Goal: Transaction & Acquisition: Download file/media

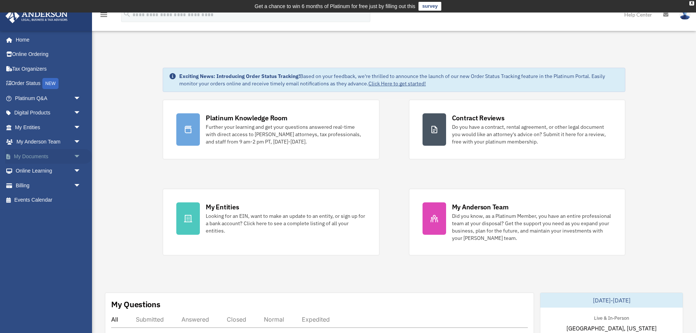
click at [76, 153] on span "arrow_drop_down" at bounding box center [81, 156] width 15 height 15
click at [30, 172] on link "Box" at bounding box center [51, 171] width 82 height 15
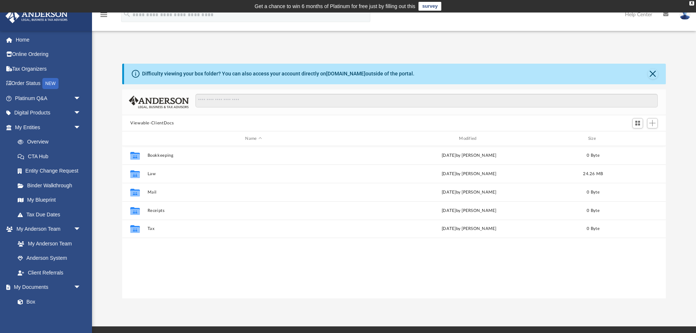
scroll to position [167, 544]
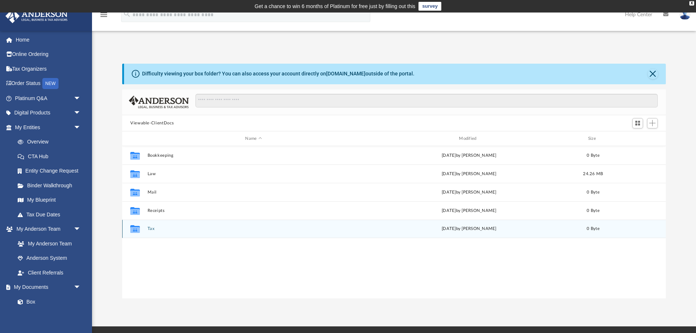
click at [136, 230] on icon "grid" at bounding box center [135, 230] width 10 height 6
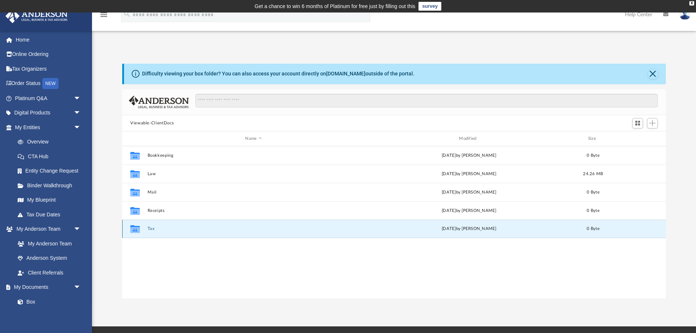
click at [151, 229] on button "Tax" at bounding box center [254, 229] width 213 height 5
click at [151, 230] on button "Tax" at bounding box center [254, 229] width 213 height 5
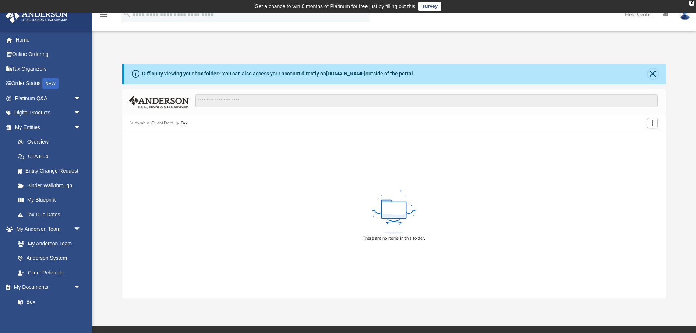
click at [653, 74] on button "Close" at bounding box center [653, 74] width 10 height 10
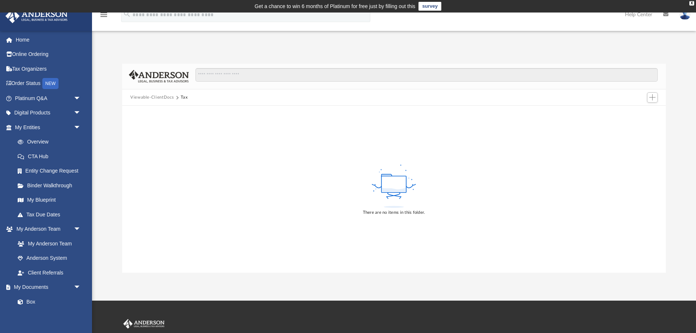
click at [155, 98] on button "Viewable-ClientDocs" at bounding box center [151, 97] width 43 height 7
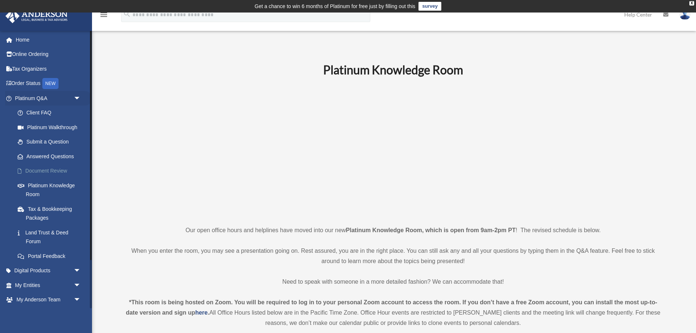
click at [44, 171] on link "Document Review" at bounding box center [51, 171] width 82 height 15
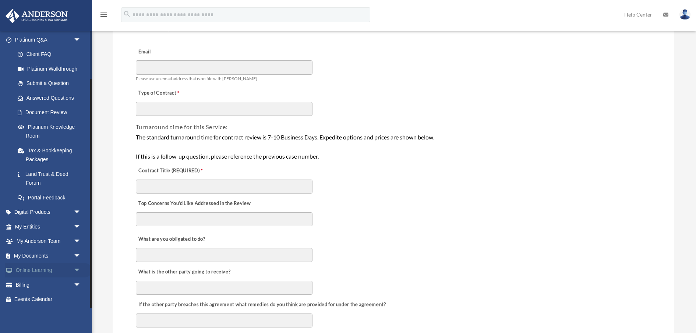
scroll to position [83, 0]
click at [37, 257] on link "My Documents arrow_drop_down" at bounding box center [48, 256] width 87 height 15
click at [38, 255] on link "My Documents arrow_drop_down" at bounding box center [48, 256] width 87 height 15
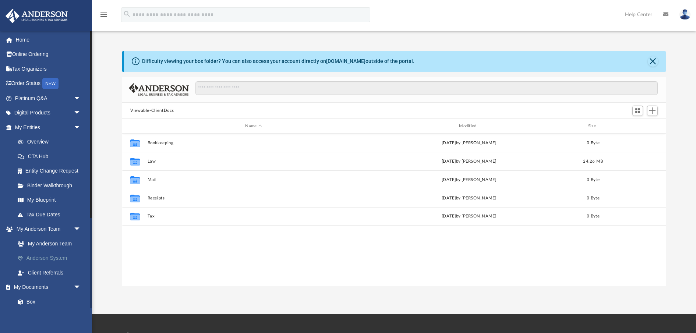
scroll to position [167, 544]
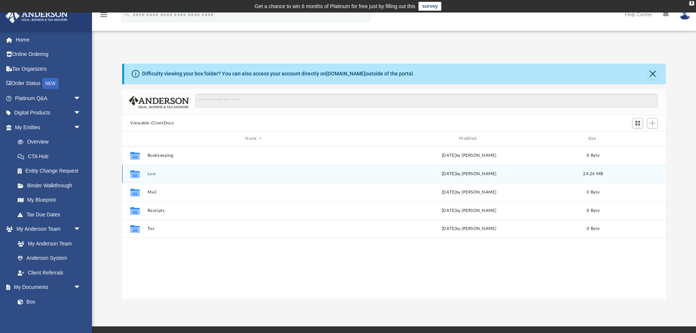
click at [137, 173] on icon "grid" at bounding box center [135, 175] width 10 height 6
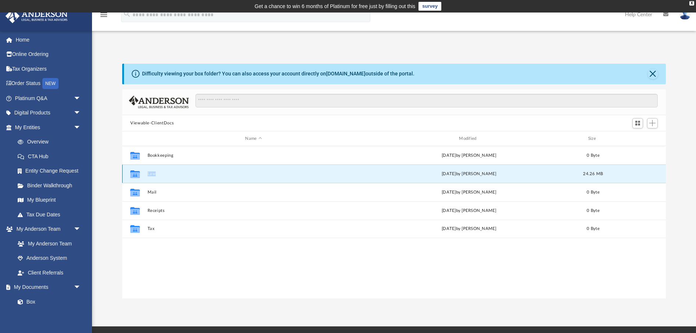
click at [190, 173] on button "Law" at bounding box center [254, 174] width 213 height 5
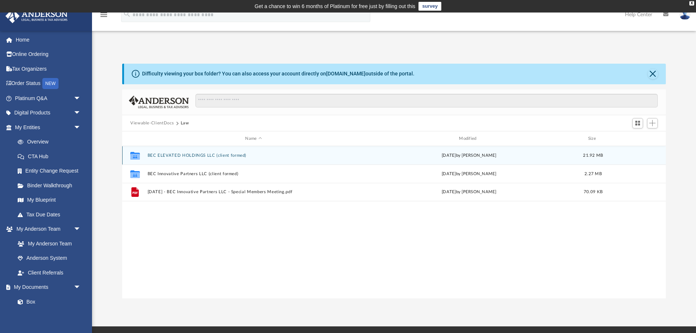
click at [173, 155] on button "BEC ELEVATED HOLDINGS LLC (client formed)" at bounding box center [254, 155] width 213 height 5
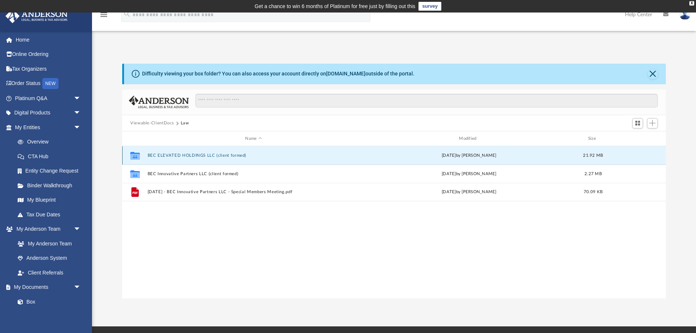
click at [173, 155] on button "BEC ELEVATED HOLDINGS LLC (client formed)" at bounding box center [254, 155] width 213 height 5
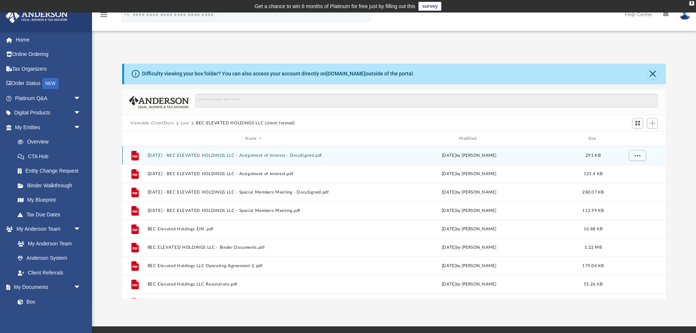
click at [200, 155] on button "2024.07.22 - BEC ELEVATED HOLDINGS LLC - Assignment of Interest - DocuSigned.pdf" at bounding box center [254, 155] width 213 height 5
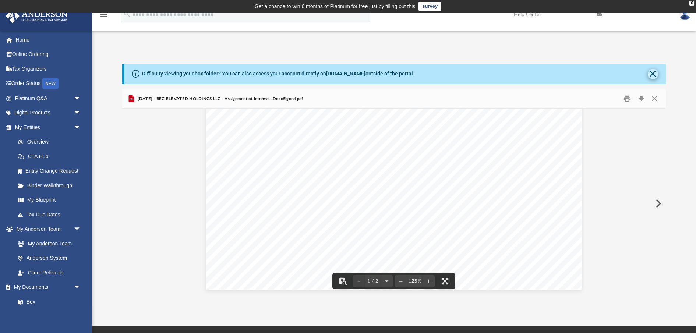
scroll to position [310, 0]
click at [649, 72] on button "Close" at bounding box center [653, 74] width 10 height 10
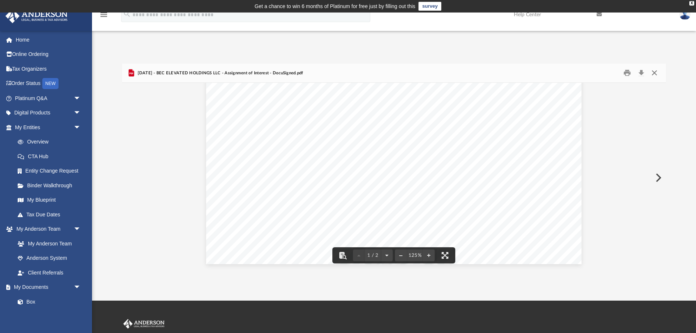
click at [656, 73] on button "Close" at bounding box center [654, 72] width 13 height 11
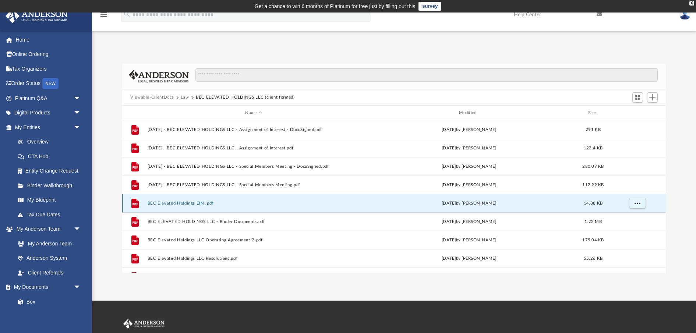
click at [176, 205] on button "BEC Elevated Holdings EIN .pdf" at bounding box center [254, 203] width 213 height 5
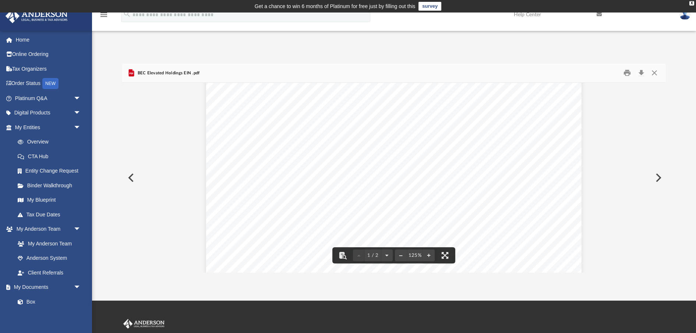
scroll to position [0, 0]
click at [642, 74] on button "Download" at bounding box center [641, 72] width 13 height 11
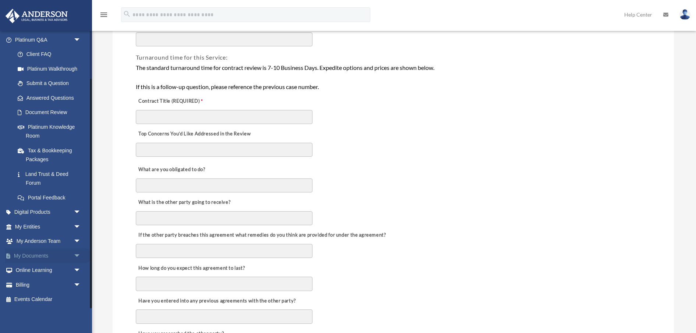
scroll to position [155, 0]
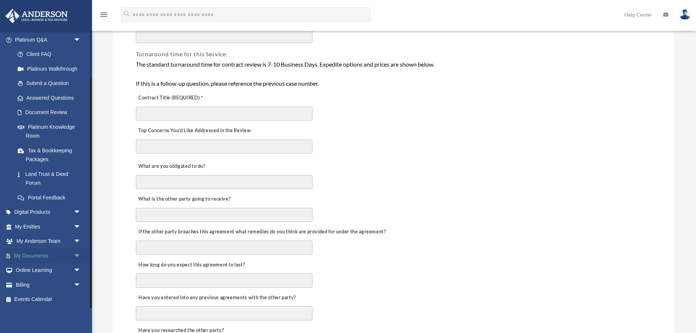
click at [45, 256] on link "My Documents arrow_drop_down" at bounding box center [48, 256] width 87 height 15
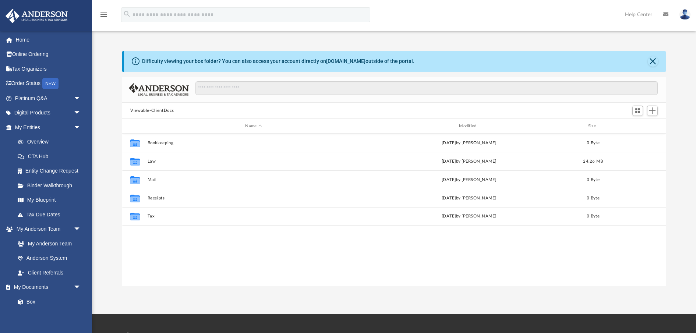
scroll to position [167, 544]
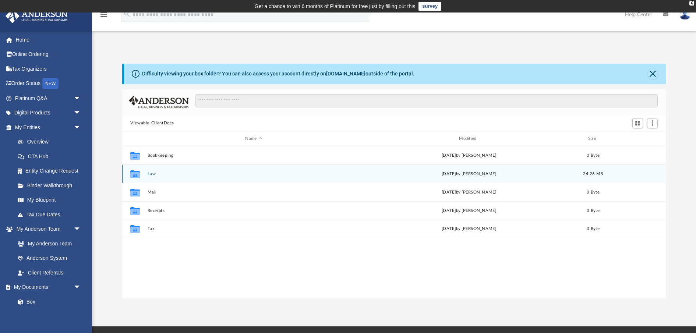
click at [152, 175] on button "Law" at bounding box center [254, 174] width 213 height 5
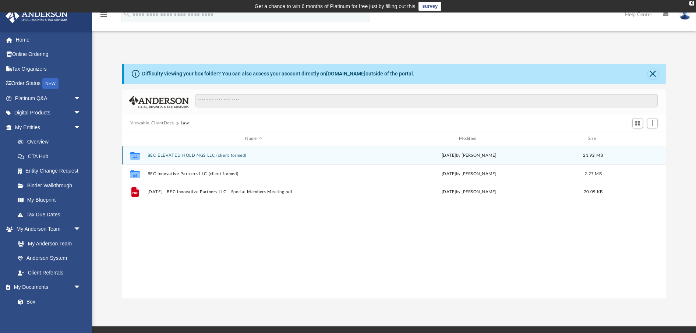
click at [158, 154] on button "BEC ELEVATED HOLDINGS LLC (client formed)" at bounding box center [254, 155] width 213 height 5
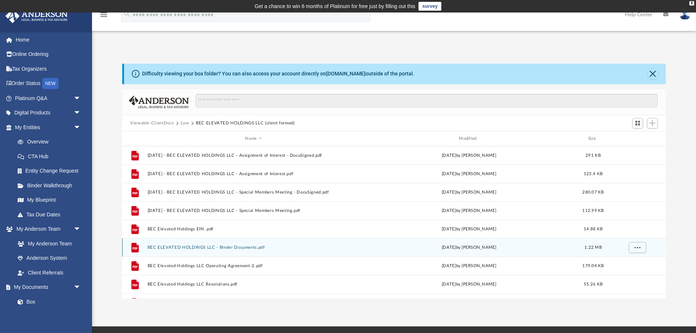
click at [186, 248] on button "BEC ELEVATED HOLDINGS LLC - Binder Documents.pdf" at bounding box center [254, 247] width 213 height 5
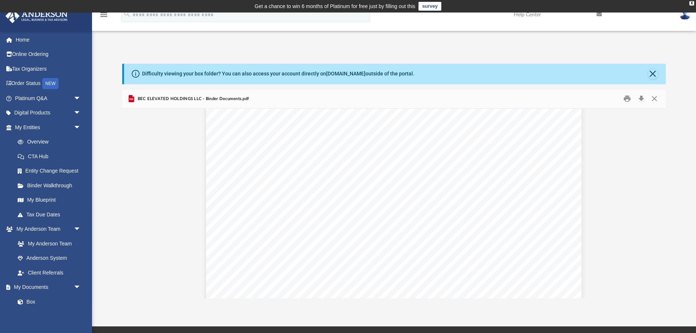
scroll to position [7983, 0]
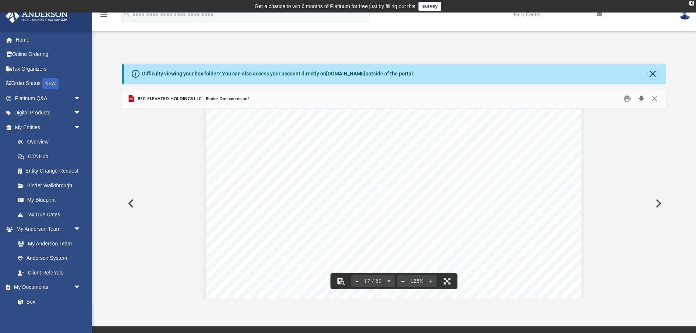
click at [642, 98] on button "Download" at bounding box center [641, 98] width 13 height 11
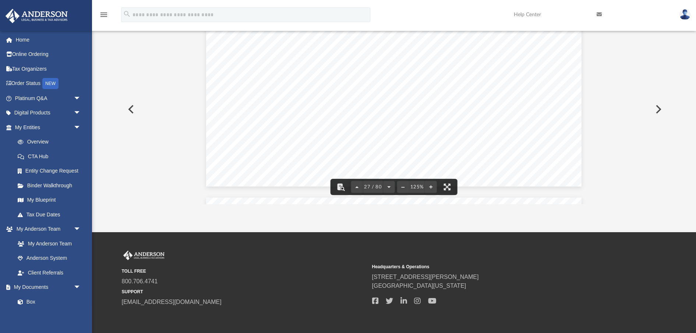
scroll to position [13251, 0]
drag, startPoint x: 637, startPoint y: 180, endPoint x: 638, endPoint y: 187, distance: 6.7
drag, startPoint x: 664, startPoint y: 165, endPoint x: 663, endPoint y: 174, distance: 9.0
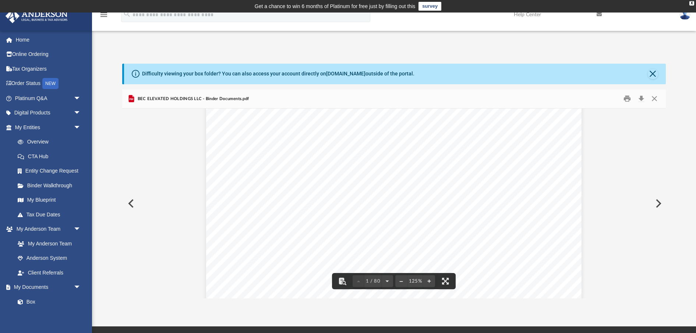
scroll to position [0, 0]
click at [640, 98] on button "Download" at bounding box center [641, 98] width 13 height 11
